Goal: Obtain resource: Obtain resource

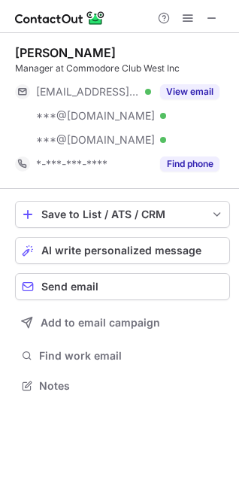
scroll to position [376, 239]
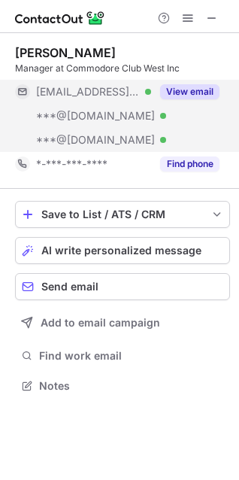
click at [199, 90] on button "View email" at bounding box center [189, 91] width 59 height 15
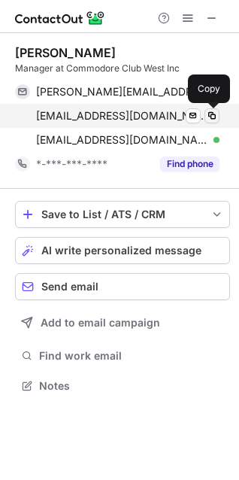
drag, startPoint x: 212, startPoint y: 111, endPoint x: 179, endPoint y: 155, distance: 54.8
click at [212, 113] on span at bounding box center [212, 116] width 12 height 12
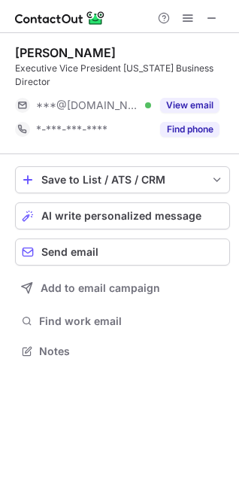
scroll to position [327, 239]
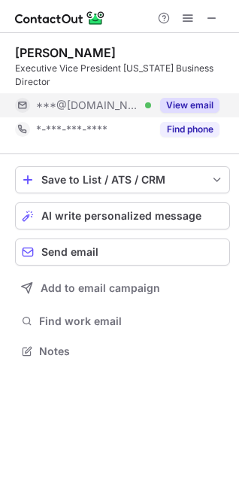
click at [184, 93] on div "View email" at bounding box center [185, 105] width 68 height 24
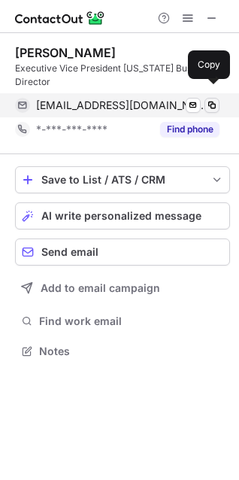
click at [212, 99] on span at bounding box center [212, 105] width 12 height 12
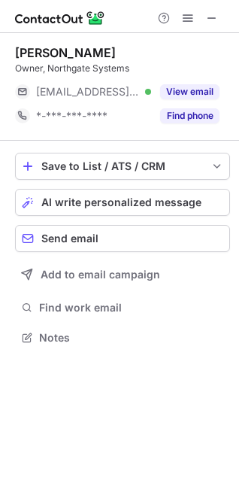
scroll to position [327, 239]
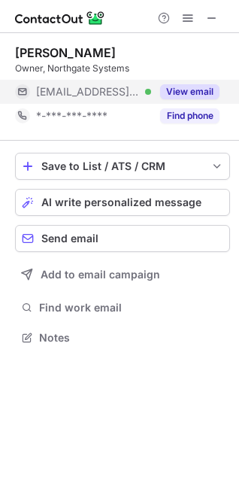
click at [202, 89] on button "View email" at bounding box center [189, 91] width 59 height 15
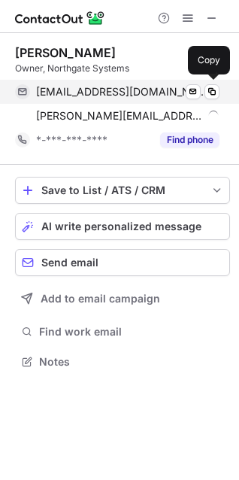
scroll to position [351, 239]
click at [215, 90] on span at bounding box center [212, 92] width 12 height 12
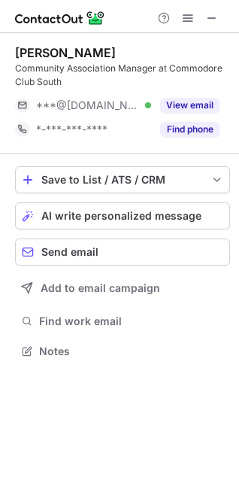
scroll to position [341, 239]
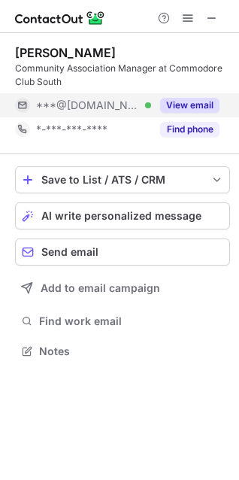
click at [194, 109] on button "View email" at bounding box center [189, 105] width 59 height 15
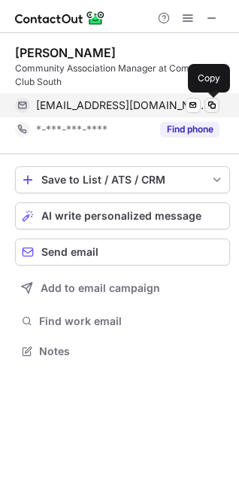
click at [210, 102] on span at bounding box center [212, 105] width 12 height 12
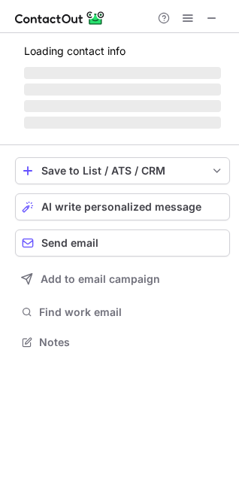
scroll to position [351, 239]
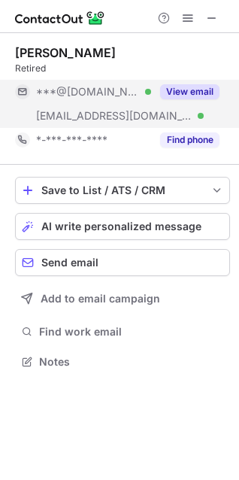
click at [193, 96] on button "View email" at bounding box center [189, 91] width 59 height 15
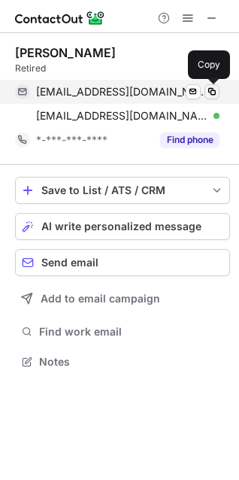
click at [211, 90] on span at bounding box center [212, 92] width 12 height 12
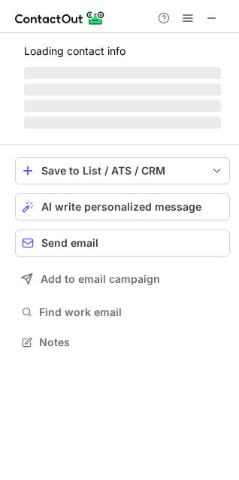
scroll to position [327, 239]
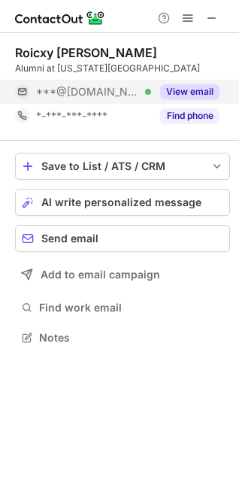
click at [182, 95] on button "View email" at bounding box center [189, 91] width 59 height 15
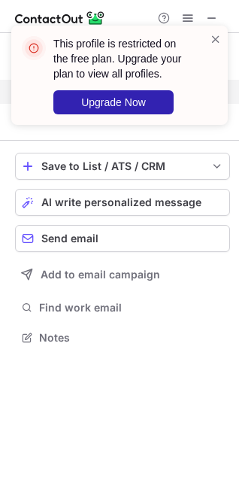
click at [208, 93] on div "This profile is restricted on the free plan. Upgrade your plan to view all prof…" at bounding box center [119, 81] width 241 height 141
